Goal: Task Accomplishment & Management: Complete application form

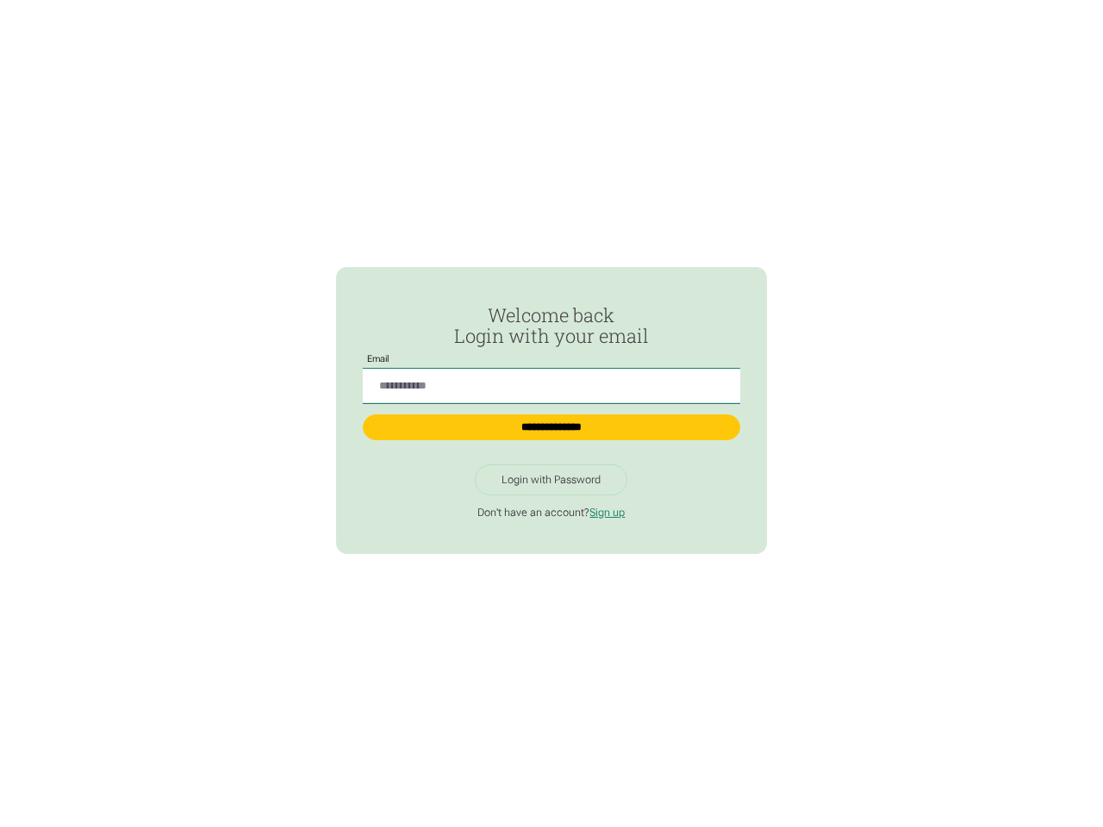
click at [551, 379] on input "Passwordless Login" at bounding box center [551, 386] width 377 height 35
